Goal: Find specific page/section: Find specific page/section

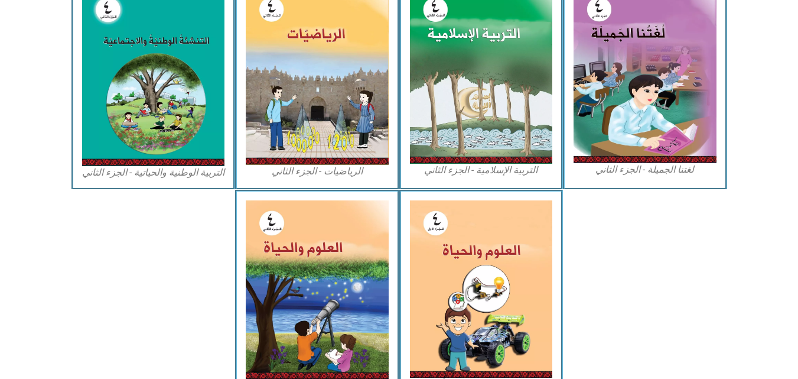
scroll to position [576, 0]
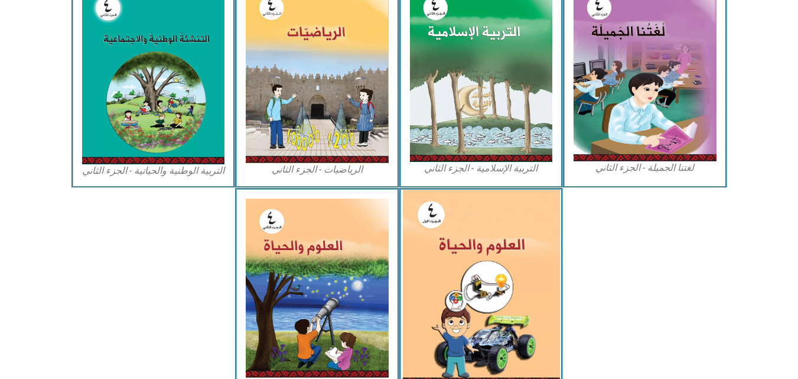
click at [508, 272] on img at bounding box center [480, 287] width 157 height 195
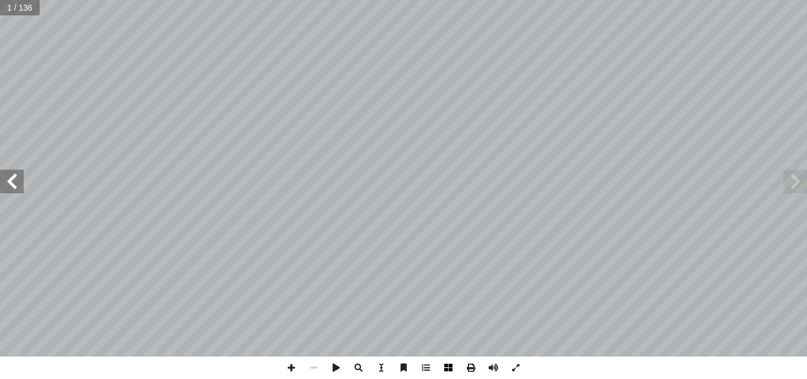
click at [448, 366] on span at bounding box center [448, 367] width 22 height 22
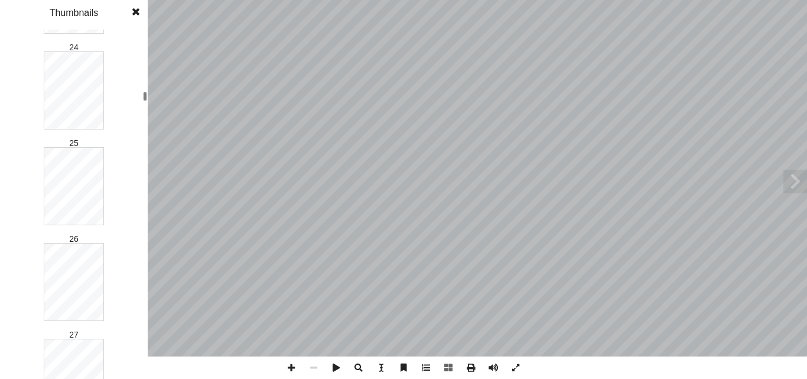
click at [146, 99] on div at bounding box center [145, 96] width 4 height 9
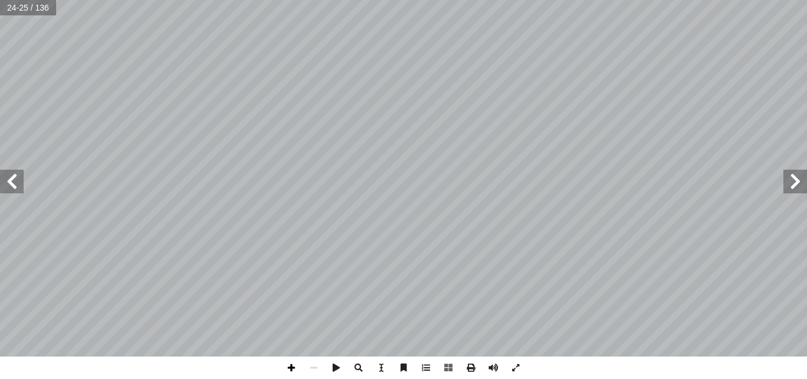
click at [291, 367] on span at bounding box center [291, 367] width 22 height 22
